Goal: Task Accomplishment & Management: Manage account settings

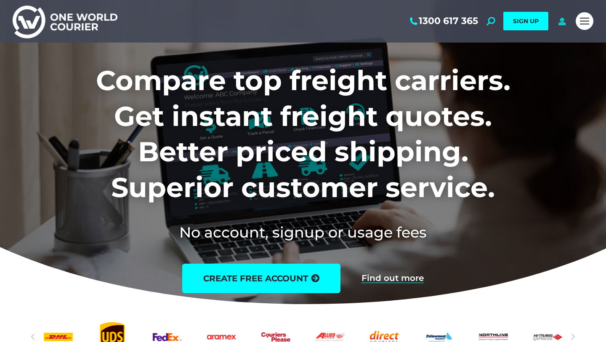
click at [561, 18] on icon at bounding box center [561, 21] width 11 height 8
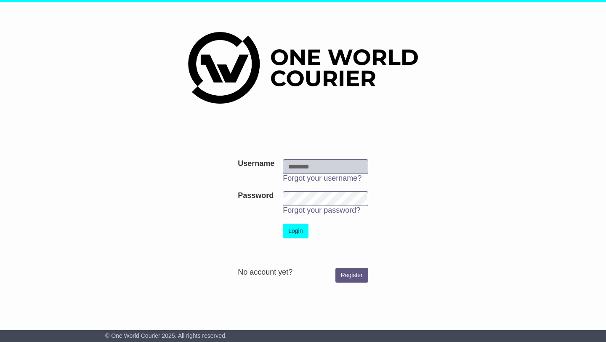
type input "**********"
click at [300, 233] on button "Login" at bounding box center [295, 230] width 25 height 15
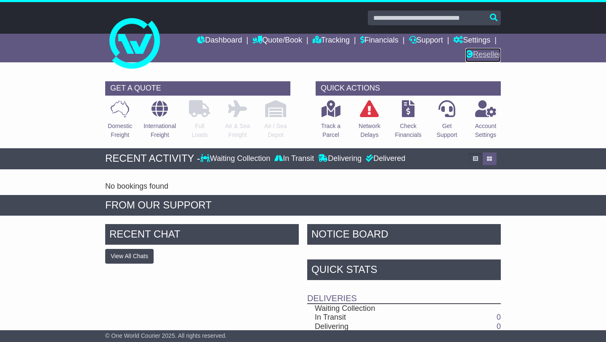
click at [480, 57] on link "Reseller" at bounding box center [482, 55] width 35 height 14
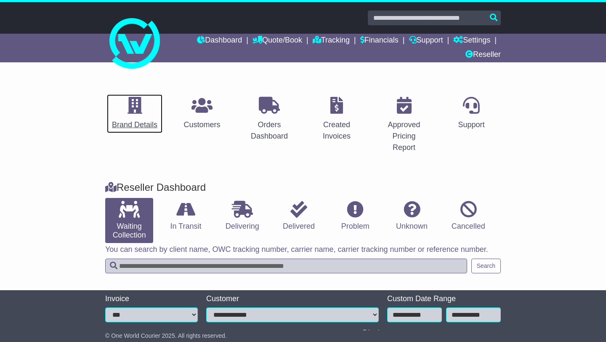
click at [145, 121] on div "Brand Details" at bounding box center [134, 124] width 45 height 11
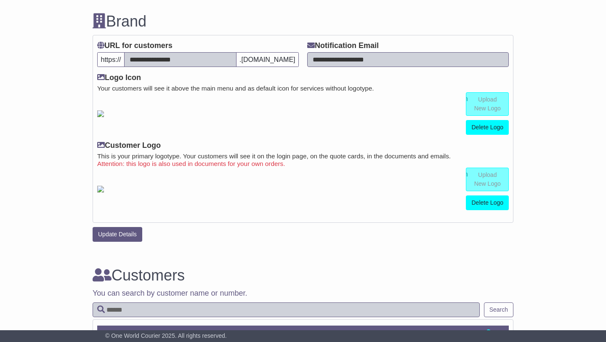
click at [535, 244] on div "Brand Details Customers Orders Dashboard Created Invoices Approved Pricing Repo…" at bounding box center [303, 152] width 606 height 465
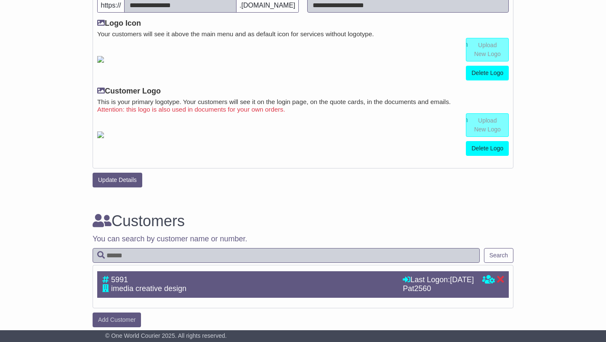
scroll to position [223, 0]
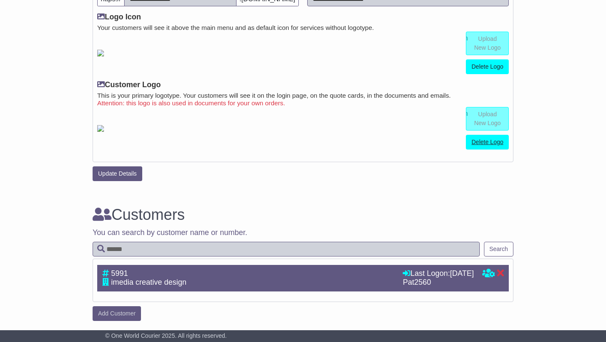
click at [492, 142] on link "Delete Logo" at bounding box center [487, 142] width 43 height 15
click at [488, 121] on input "file" at bounding box center [444, 119] width 127 height 23
type input "**********"
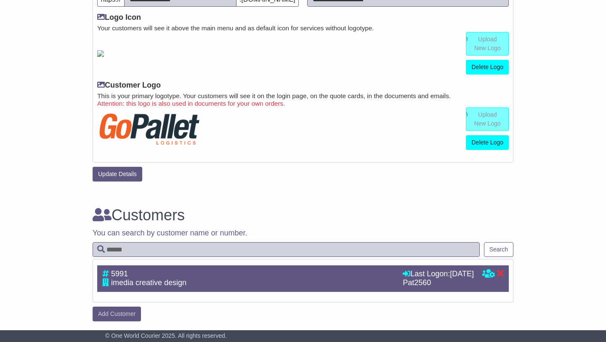
click at [567, 227] on div "Brand Details Customers Orders Dashboard Created Invoices Approved Pricing Repo…" at bounding box center [303, 92] width 606 height 465
click at [576, 208] on div "Brand Details Customers Orders Dashboard Created Invoices Approved Pricing Repo…" at bounding box center [303, 92] width 606 height 465
click at [579, 205] on div "Brand Details Customers Orders Dashboard Created Invoices Approved Pricing Repo…" at bounding box center [303, 92] width 606 height 465
click at [562, 48] on div "Brand Details Customers Orders Dashboard Created Invoices Approved Pricing Repo…" at bounding box center [303, 92] width 606 height 465
click at [582, 83] on div "Brand Details Customers Orders Dashboard Created Invoices Approved Pricing Repo…" at bounding box center [303, 92] width 606 height 465
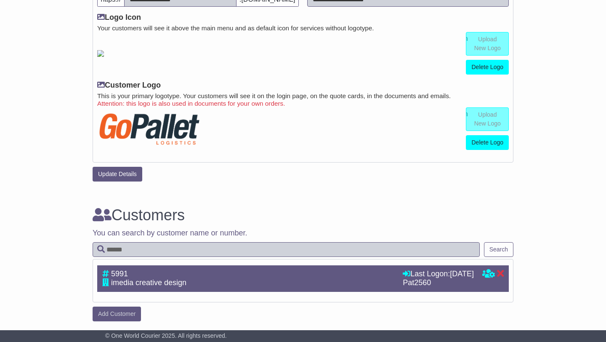
click at [537, 70] on div "Brand Details Customers Orders Dashboard Created Invoices Approved Pricing Repo…" at bounding box center [303, 92] width 606 height 465
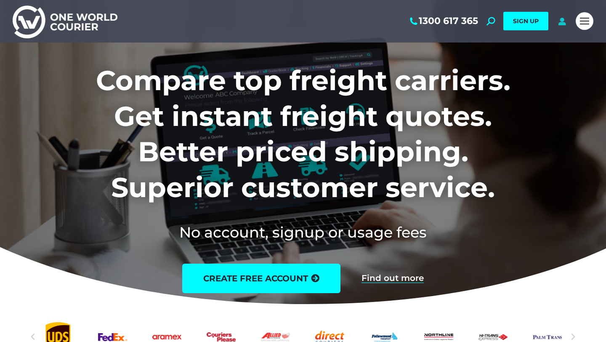
click at [563, 20] on icon at bounding box center [561, 21] width 11 height 8
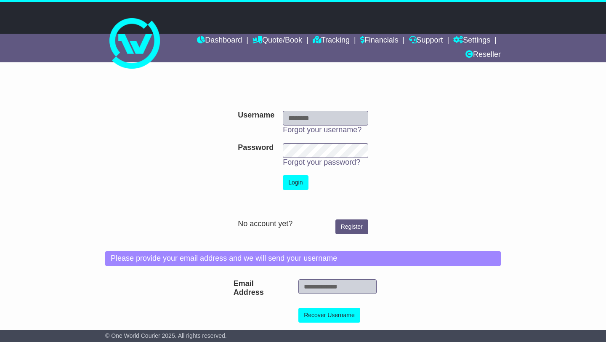
type input "**********"
click at [296, 180] on button "Login" at bounding box center [295, 182] width 25 height 15
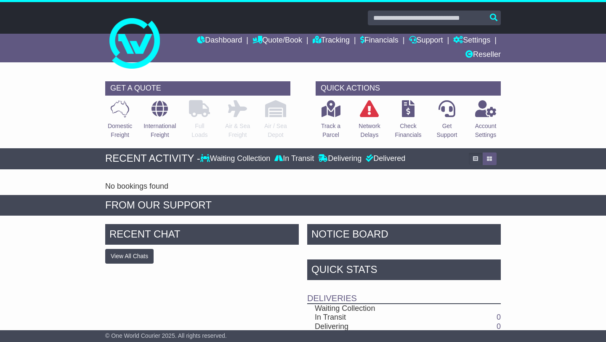
click at [567, 229] on div "RECENT CHAT View All Chats Hide All Chats NOTICE BOARD Quick Stats Deliveries W…" at bounding box center [303, 338] width 606 height 236
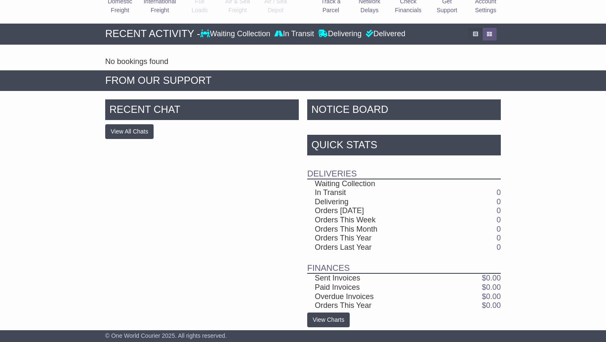
scroll to position [130, 0]
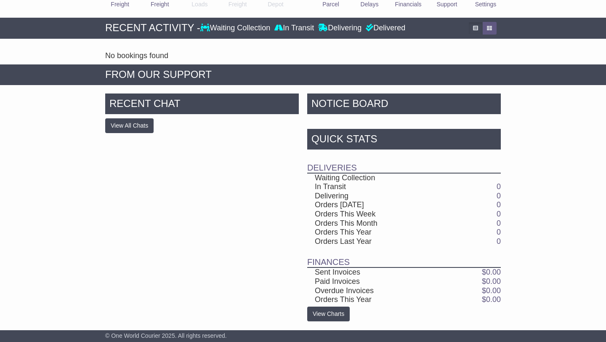
click at [572, 107] on div "RECENT CHAT View All Chats Hide All Chats NOTICE BOARD Quick Stats Deliveries W…" at bounding box center [303, 207] width 606 height 236
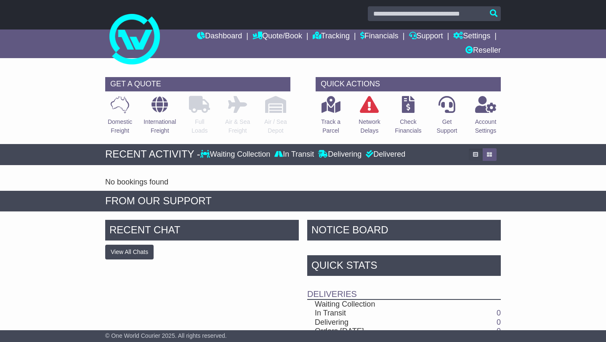
scroll to position [0, 0]
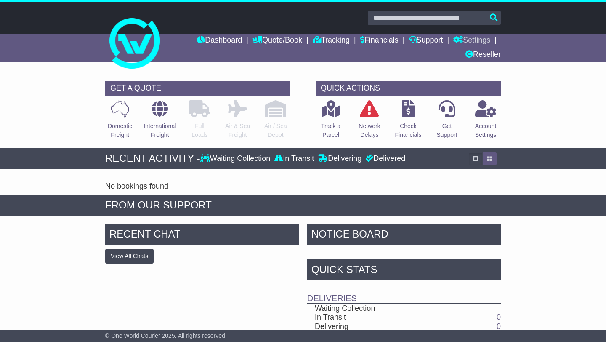
click at [480, 39] on link "Settings" at bounding box center [471, 41] width 37 height 14
click at [470, 56] on link "Settings" at bounding box center [486, 54] width 66 height 9
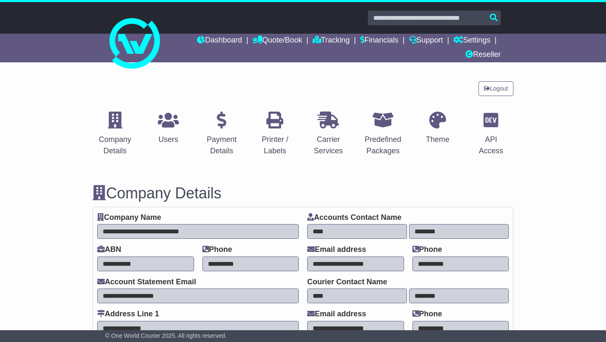
select select "**********"
select select "**"
click at [449, 128] on link "Theme" at bounding box center [437, 129] width 34 height 40
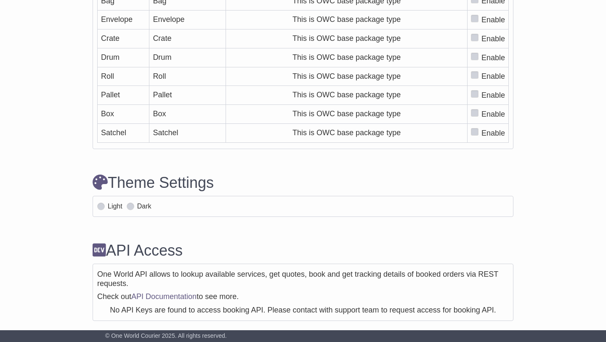
scroll to position [2655, 0]
click at [134, 210] on span at bounding box center [131, 206] width 8 height 8
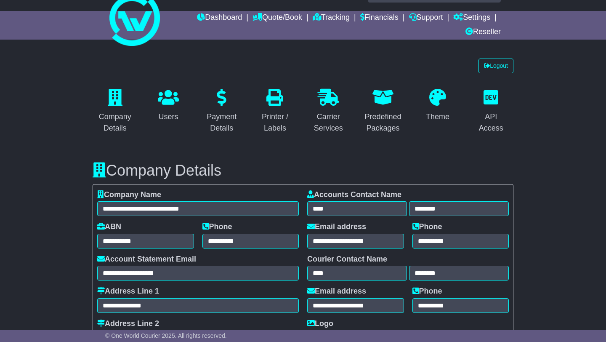
scroll to position [0, 0]
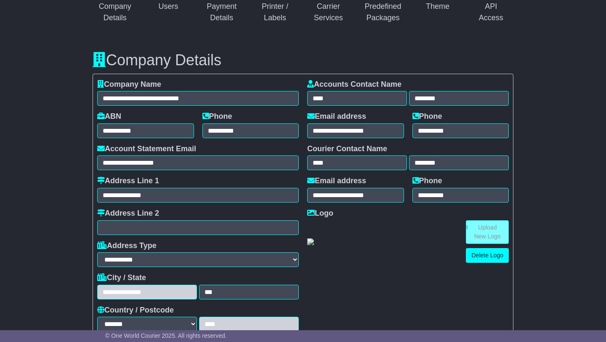
scroll to position [135, 0]
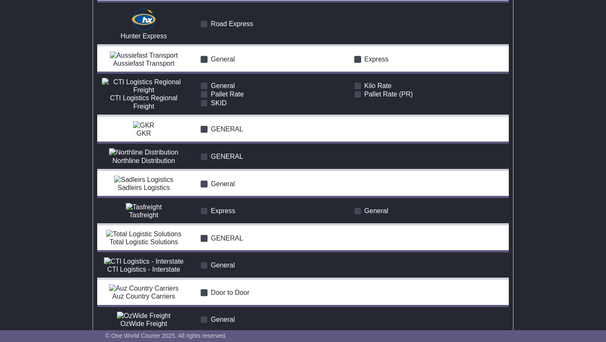
scroll to position [1380, 0]
